Goal: Find specific page/section: Find specific page/section

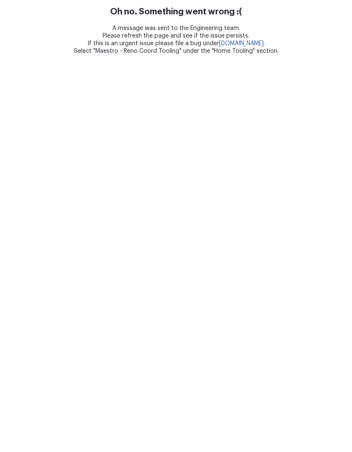
click at [236, 45] on link "[DOMAIN_NAME]" at bounding box center [241, 44] width 45 height 6
click at [244, 44] on link "[DOMAIN_NAME]" at bounding box center [241, 44] width 45 height 6
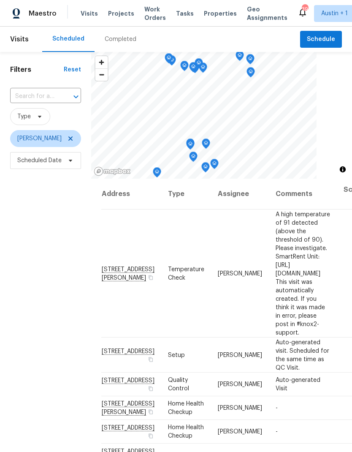
click at [209, 13] on span "Properties" at bounding box center [220, 13] width 33 height 8
